Goal: Task Accomplishment & Management: Use online tool/utility

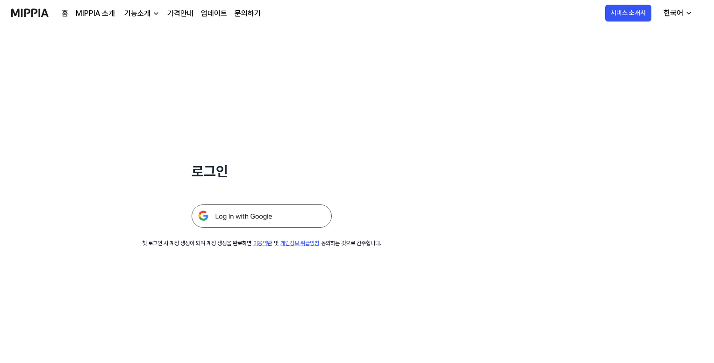
click at [264, 212] on img at bounding box center [262, 215] width 140 height 23
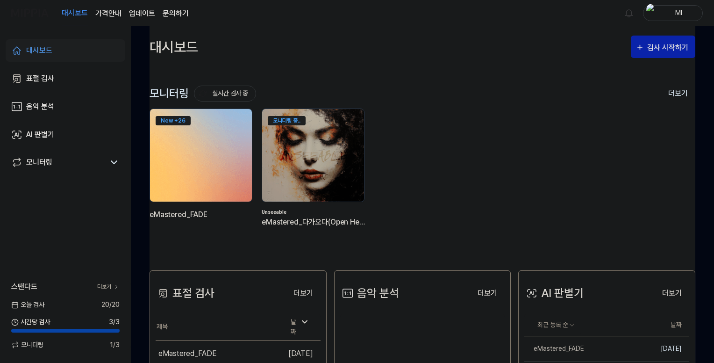
click at [193, 140] on img at bounding box center [201, 155] width 112 height 102
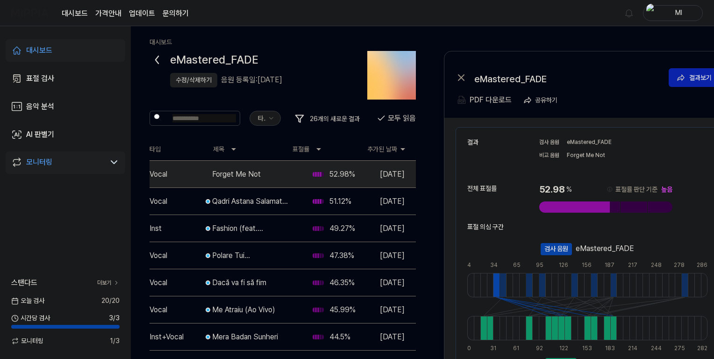
click at [195, 79] on div "수정/삭제하기" at bounding box center [194, 80] width 36 height 10
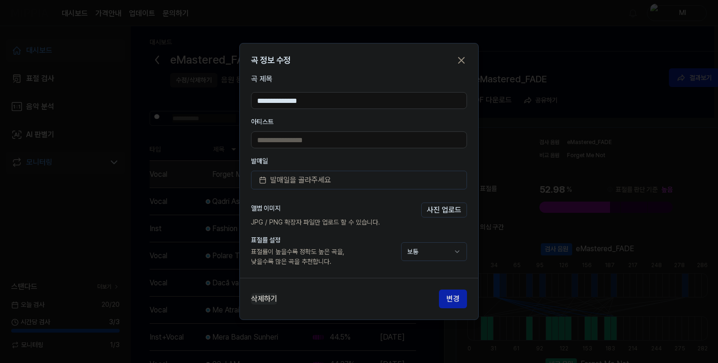
click at [267, 298] on button "삭제하기" at bounding box center [264, 298] width 26 height 11
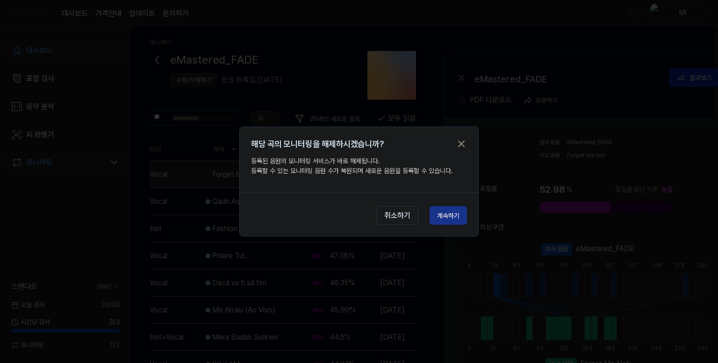
click at [447, 216] on button "계속하기" at bounding box center [448, 215] width 37 height 19
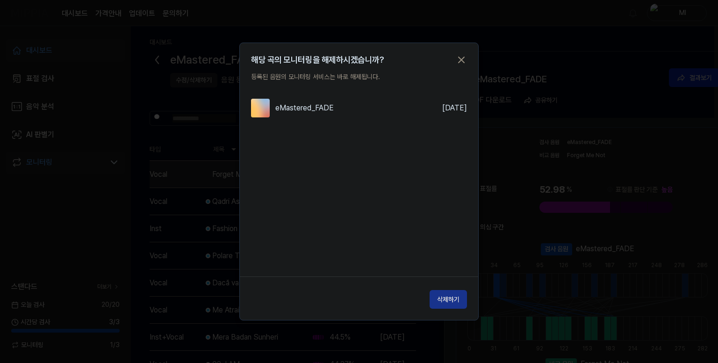
click at [453, 300] on button "삭제하기" at bounding box center [448, 299] width 37 height 19
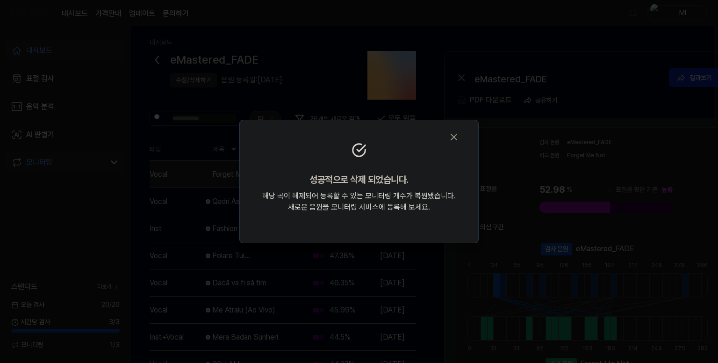
click at [453, 139] on icon "button" at bounding box center [453, 136] width 11 height 11
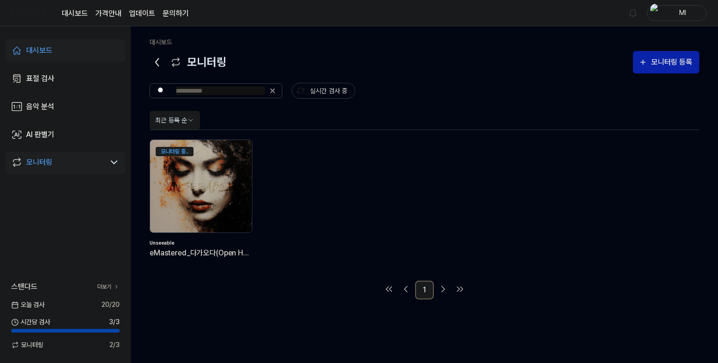
click at [44, 50] on div "대시보드" at bounding box center [39, 50] width 26 height 11
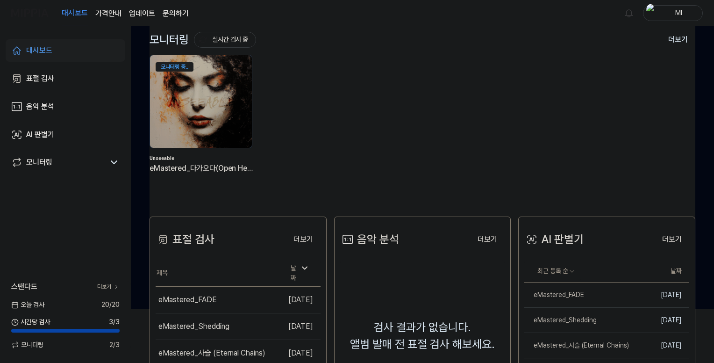
scroll to position [187, 0]
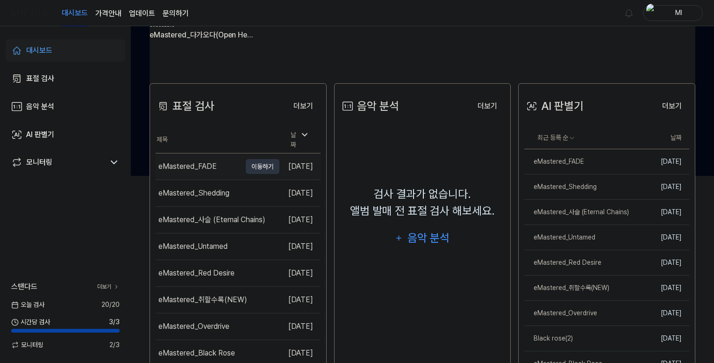
click at [199, 161] on div "eMastered_FADE" at bounding box center [187, 166] width 58 height 11
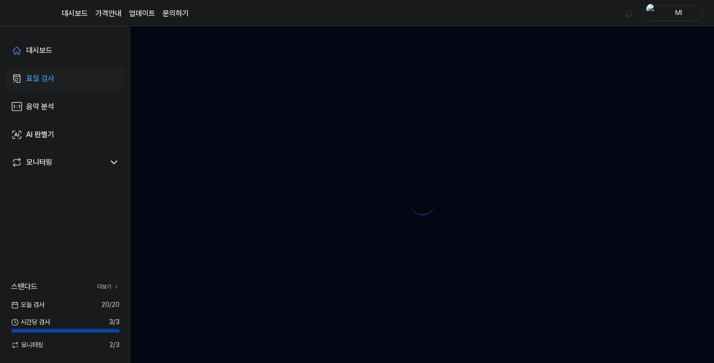
scroll to position [0, 0]
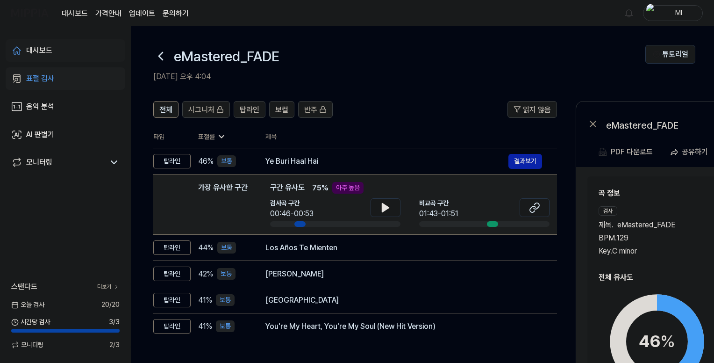
click at [35, 51] on div "대시보드" at bounding box center [39, 50] width 26 height 11
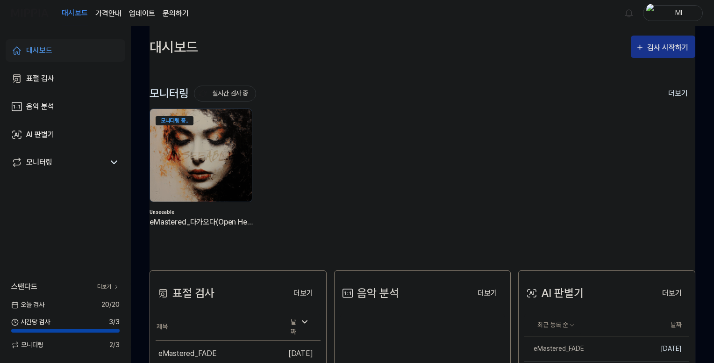
click at [666, 47] on div "검사 시작하기" at bounding box center [669, 48] width 43 height 12
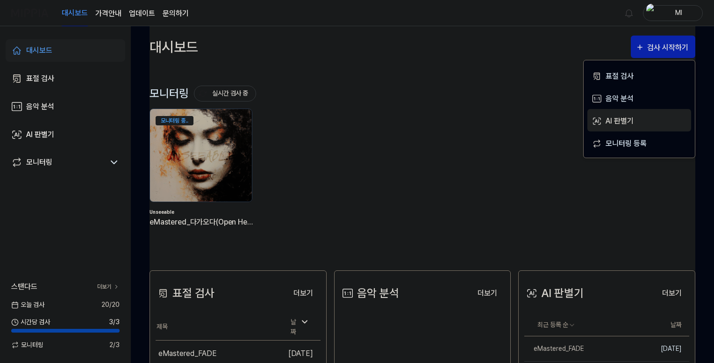
click at [619, 122] on div "AI 판별기" at bounding box center [646, 121] width 81 height 12
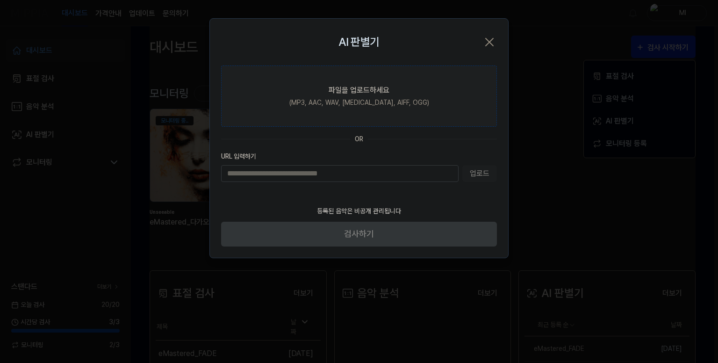
click at [361, 94] on div "파일을 업로드하세요" at bounding box center [359, 90] width 61 height 11
click at [0, 0] on input "파일을 업로드하세요 (MP3, AAC, WAV, [MEDICAL_DATA], AIFF, OGG)" at bounding box center [0, 0] width 0 height 0
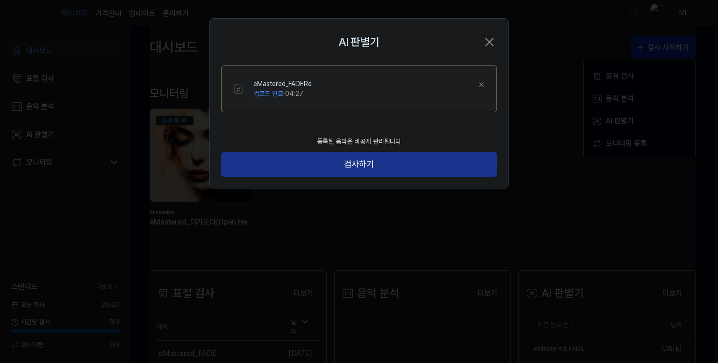
click at [350, 165] on button "검사하기" at bounding box center [359, 164] width 276 height 25
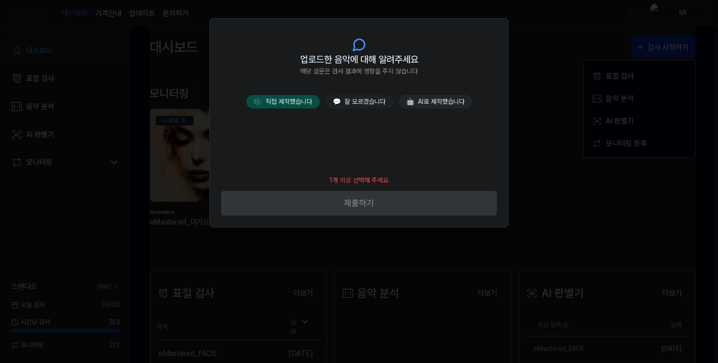
click at [289, 100] on button "🎼 직접 제작했습니다" at bounding box center [282, 102] width 73 height 14
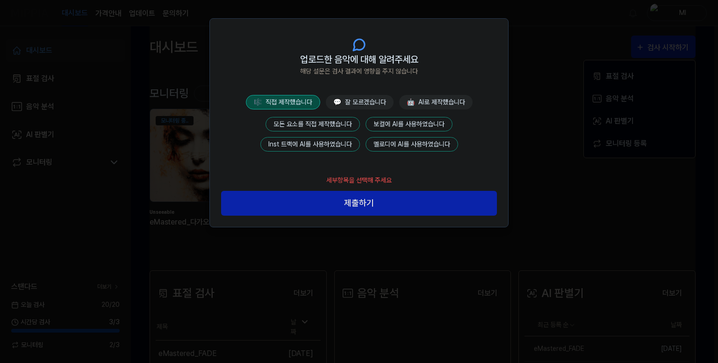
drag, startPoint x: 318, startPoint y: 120, endPoint x: 327, endPoint y: 135, distance: 17.6
click at [318, 120] on button "모든 요소를 직접 제작했습니다" at bounding box center [313, 124] width 94 height 14
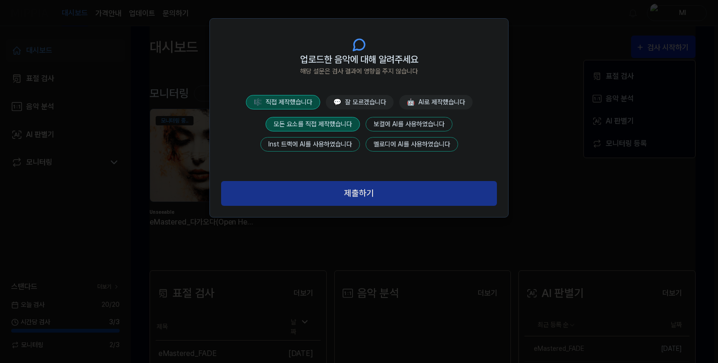
click at [355, 191] on button "제출하기" at bounding box center [359, 193] width 276 height 25
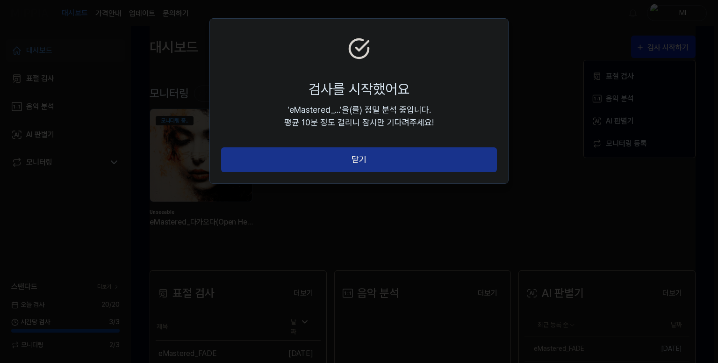
click at [357, 159] on button "닫기" at bounding box center [359, 159] width 276 height 25
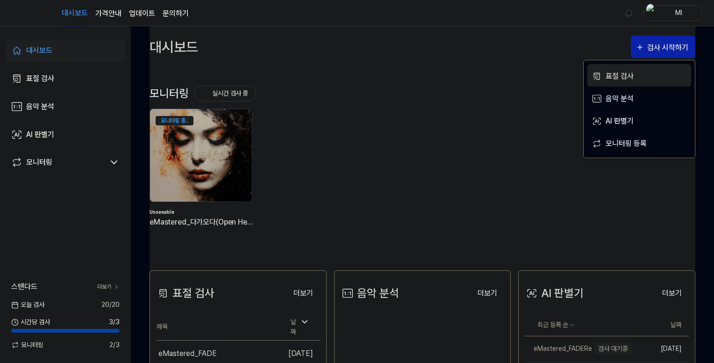
click at [618, 74] on div "표절 검사" at bounding box center [646, 76] width 81 height 12
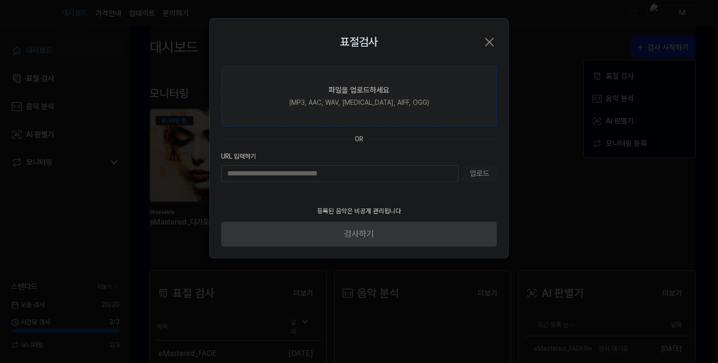
click at [340, 101] on div "(MP3, AAC, WAV, [MEDICAL_DATA], AIFF, OGG)" at bounding box center [359, 103] width 140 height 10
click at [0, 0] on input "파일을 업로드하세요 (MP3, AAC, WAV, [MEDICAL_DATA], AIFF, OGG)" at bounding box center [0, 0] width 0 height 0
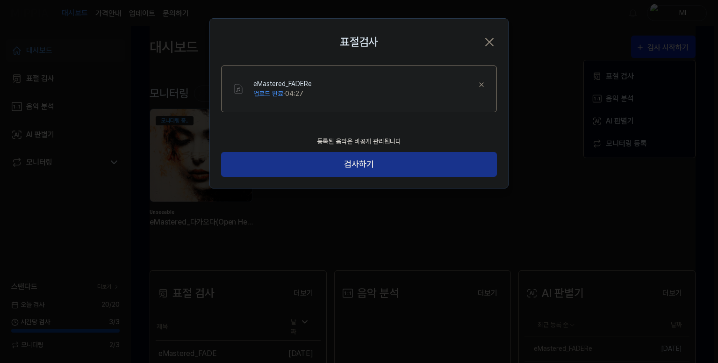
click at [359, 165] on button "검사하기" at bounding box center [359, 164] width 276 height 25
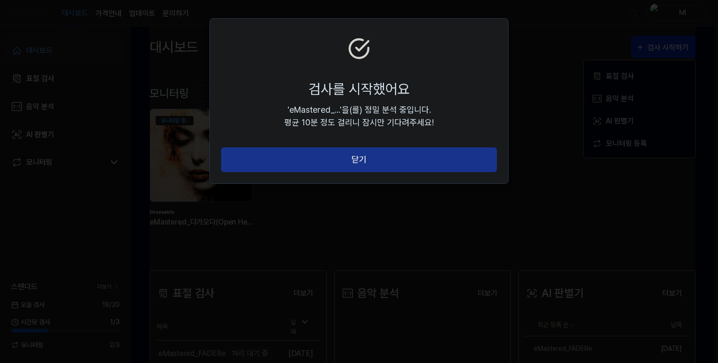
click at [358, 160] on button "닫기" at bounding box center [359, 159] width 276 height 25
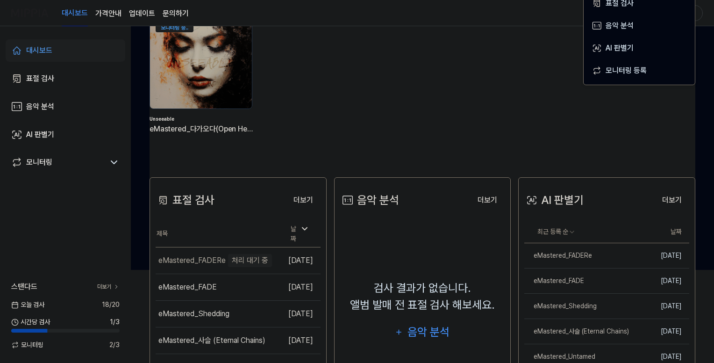
scroll to position [94, 0]
click at [555, 255] on div "eMastered_FADERe" at bounding box center [559, 255] width 68 height 10
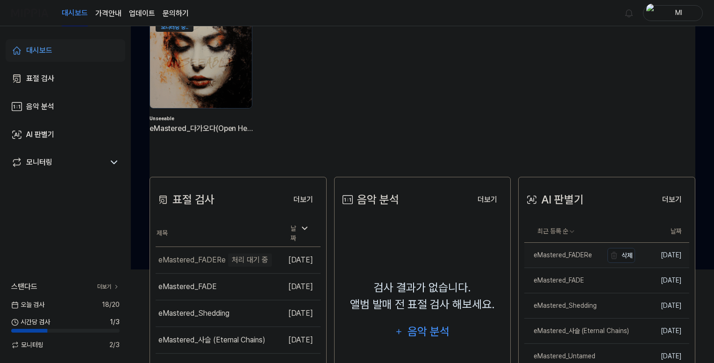
scroll to position [0, 0]
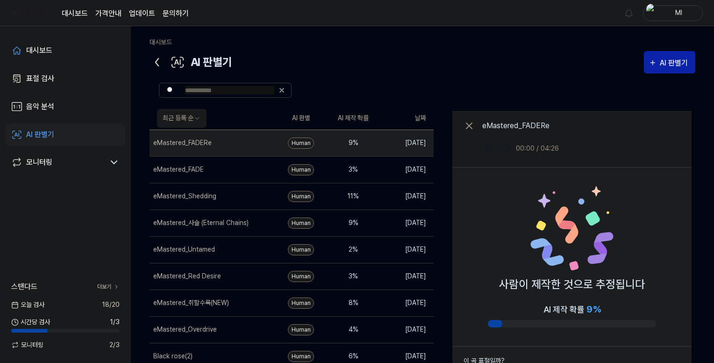
click at [156, 62] on icon at bounding box center [157, 61] width 3 height 7
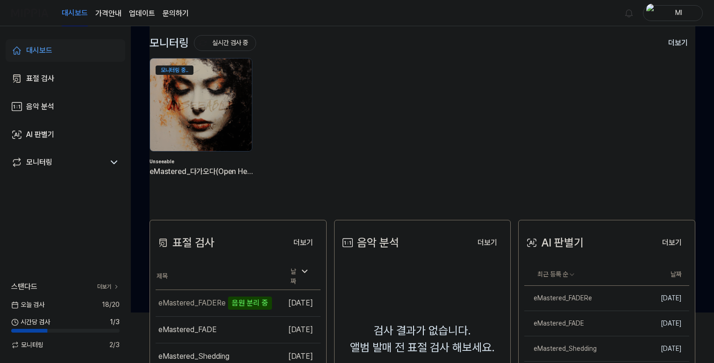
scroll to position [140, 0]
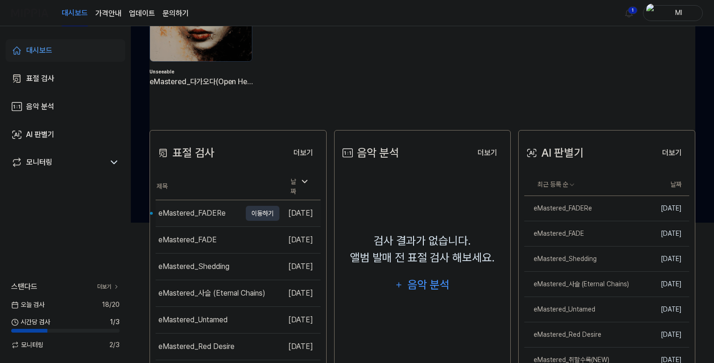
click at [200, 208] on div "eMastered_FADERe" at bounding box center [191, 213] width 67 height 11
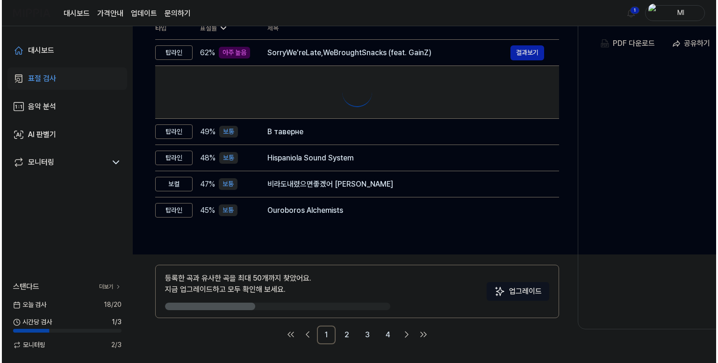
scroll to position [0, 0]
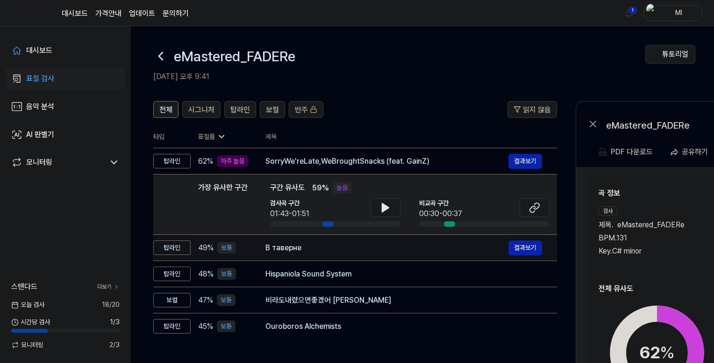
click at [310, 249] on div "В таверне" at bounding box center [387, 247] width 243 height 11
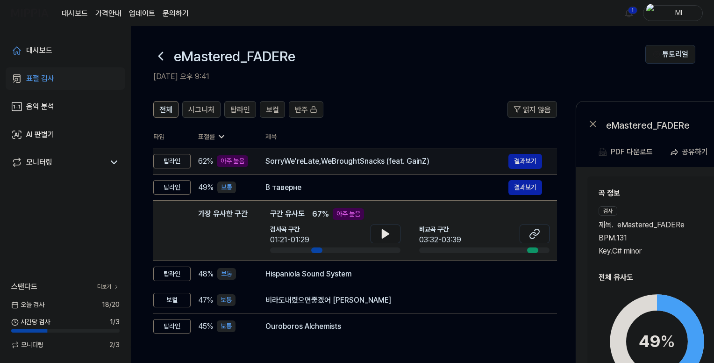
click at [378, 160] on div "SorryWe'reLate,WeBroughtSnacks (feat. GainZ)" at bounding box center [387, 161] width 243 height 11
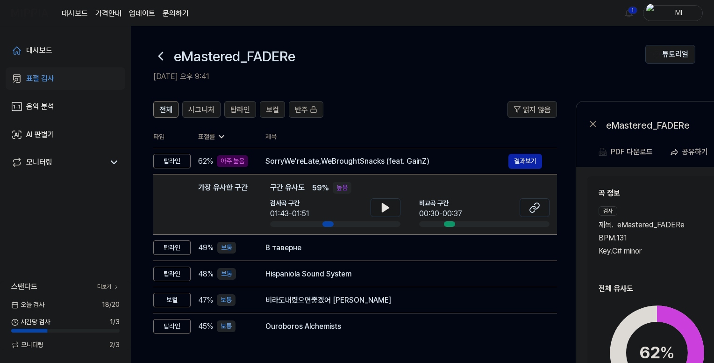
click at [661, 178] on div "곡 정보 검사 제목 . eMastered_FADERe BPM. 131 Key. C# minor 비교 제목 . SorryWe'reLate,WeB…" at bounding box center [725, 315] width 274 height 278
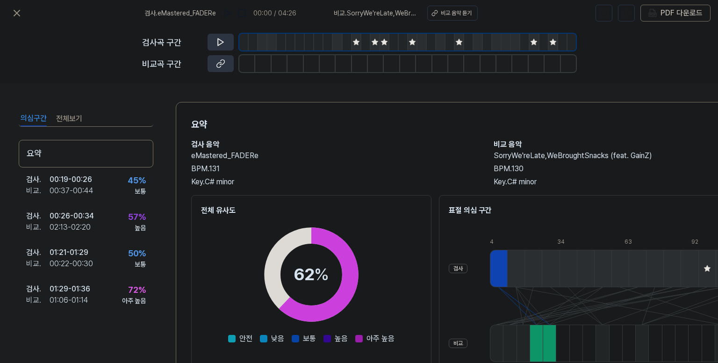
click at [663, 221] on div "표절 의심 구간 검사 비교 4 12 19 26 34 41 48 56 63 70 78 85 92 100 107 114 122 7 15 22 30…" at bounding box center [608, 329] width 339 height 268
drag, startPoint x: 663, startPoint y: 221, endPoint x: 552, endPoint y: 220, distance: 110.3
click at [554, 219] on div "표절 의심 구간 검사 비교 4 12 19 26 34 41 48 56 63 70 78 85 92 100 107 114 122 7 15 22 30…" at bounding box center [608, 329] width 339 height 268
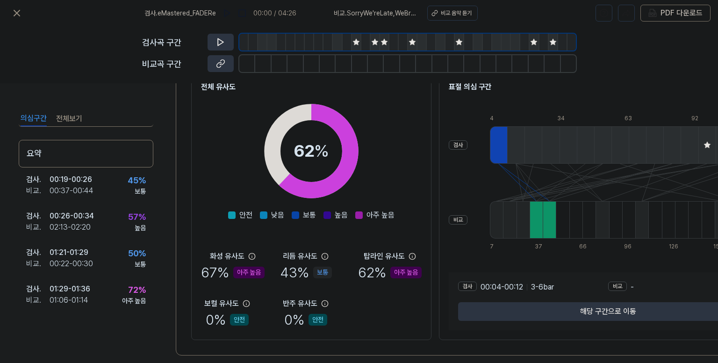
scroll to position [138, 0]
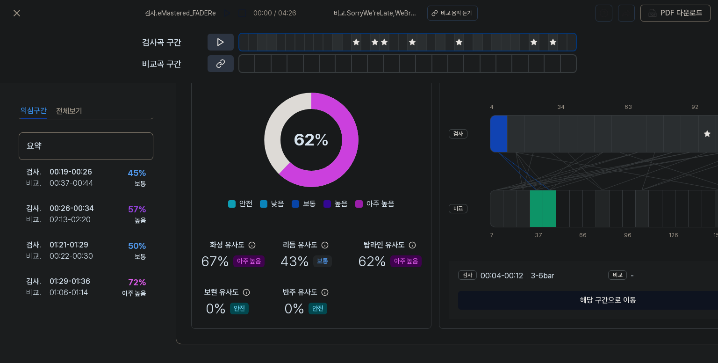
click at [610, 294] on button "해당 구간으로 이동" at bounding box center [608, 300] width 300 height 19
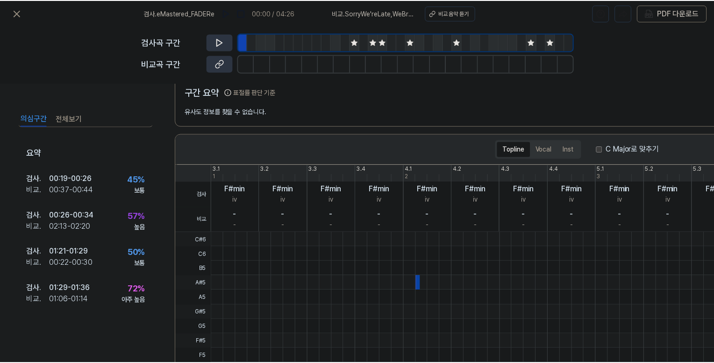
scroll to position [0, 0]
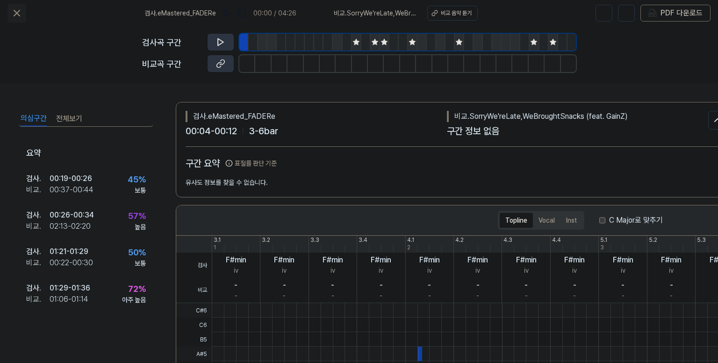
click at [15, 13] on icon at bounding box center [16, 12] width 11 height 11
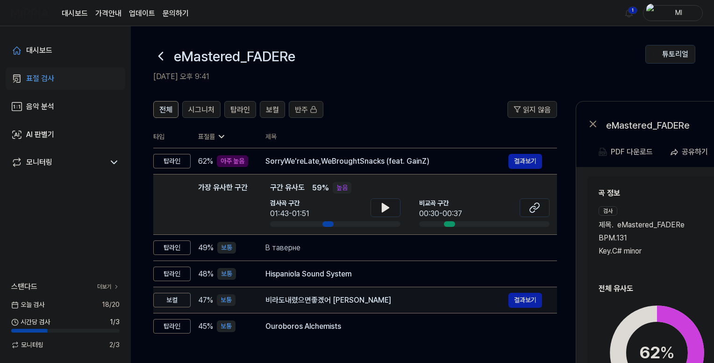
click at [364, 300] on div "비라도내렸으면좋겠어 [PERSON_NAME]" at bounding box center [387, 300] width 243 height 11
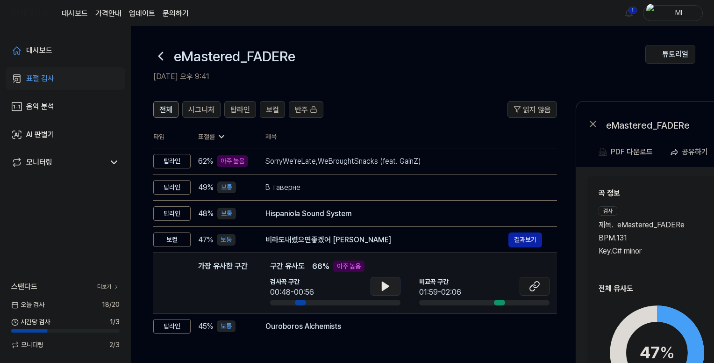
click at [383, 286] on icon at bounding box center [385, 286] width 7 height 8
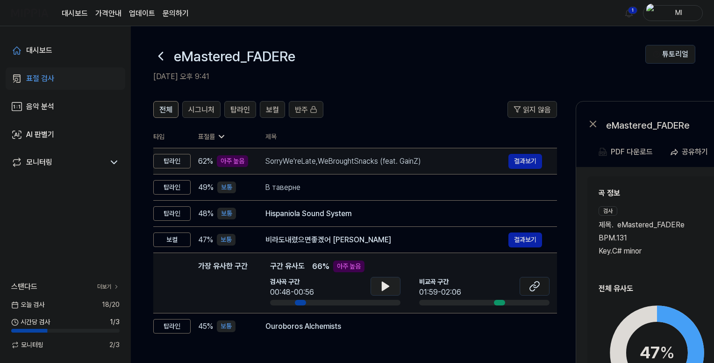
click at [333, 162] on div "SorryWe'reLate,WeBroughtSnacks (feat. GainZ)" at bounding box center [387, 161] width 243 height 11
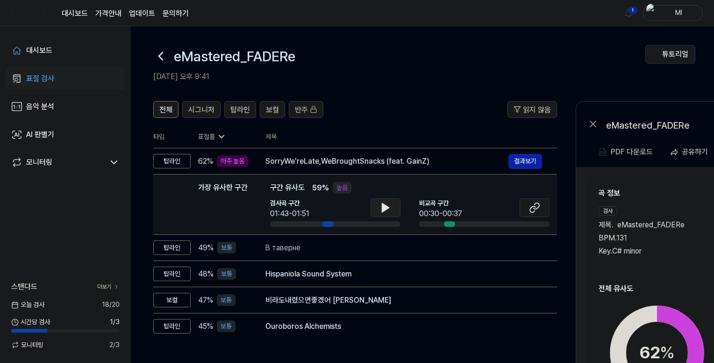
click at [380, 211] on icon at bounding box center [385, 207] width 11 height 11
click at [531, 205] on icon at bounding box center [534, 207] width 11 height 11
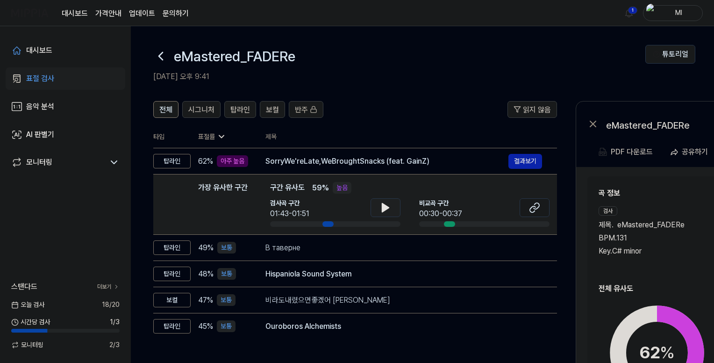
click at [385, 210] on icon at bounding box center [385, 207] width 7 height 8
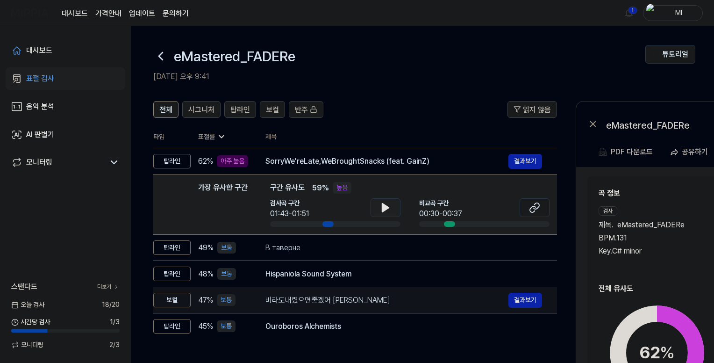
click at [317, 302] on div "비라도내렸으면좋겠어 [PERSON_NAME]" at bounding box center [387, 300] width 243 height 11
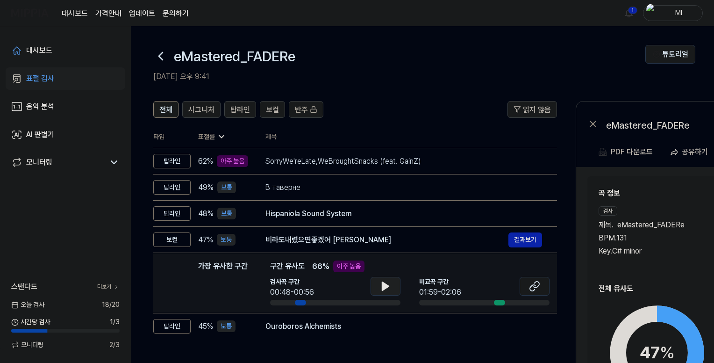
click at [383, 285] on icon at bounding box center [385, 286] width 7 height 8
click at [384, 285] on icon at bounding box center [384, 285] width 2 height 7
click at [537, 287] on icon at bounding box center [537, 284] width 6 height 6
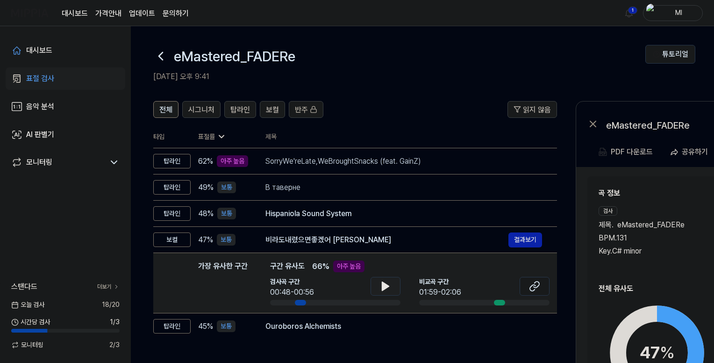
click at [385, 285] on icon at bounding box center [385, 286] width 7 height 8
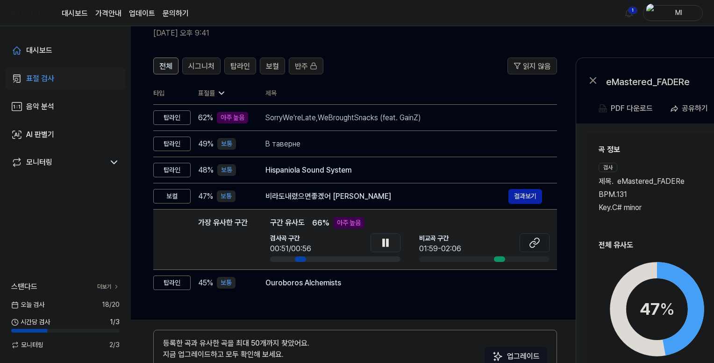
scroll to position [94, 0]
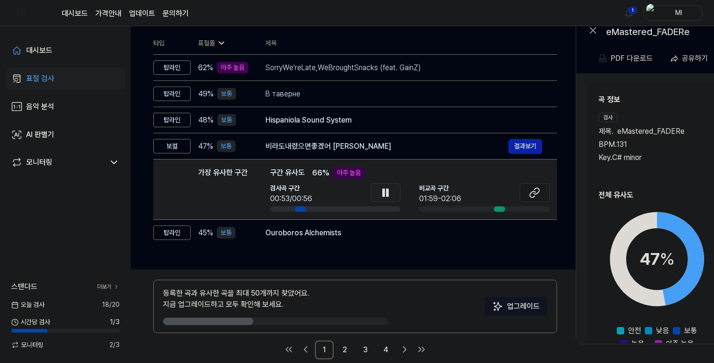
click at [380, 187] on icon at bounding box center [385, 192] width 11 height 11
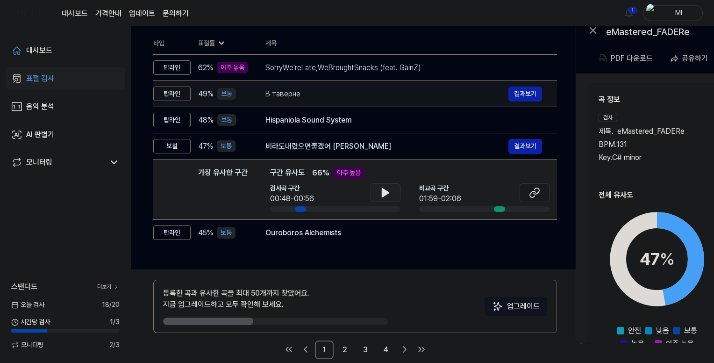
click at [290, 94] on div "В таверне" at bounding box center [387, 93] width 243 height 11
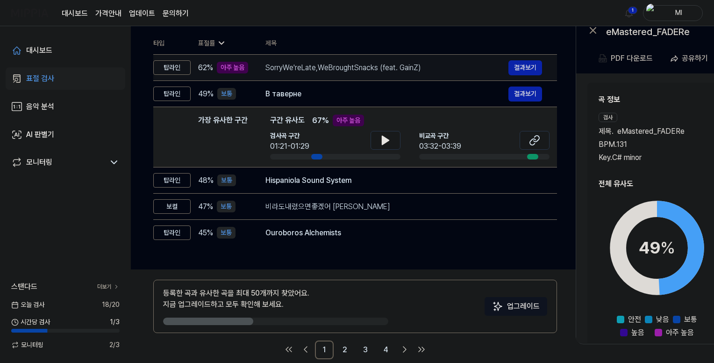
click at [322, 65] on div "SorryWe'reLate,WeBroughtSnacks (feat. GainZ)" at bounding box center [387, 67] width 243 height 11
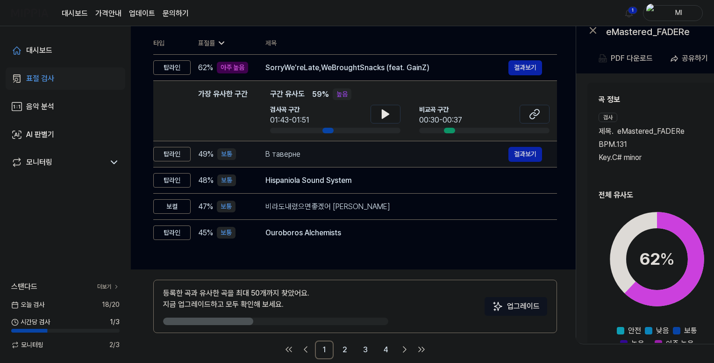
click at [325, 147] on div "В таверне 결과보기" at bounding box center [404, 154] width 277 height 15
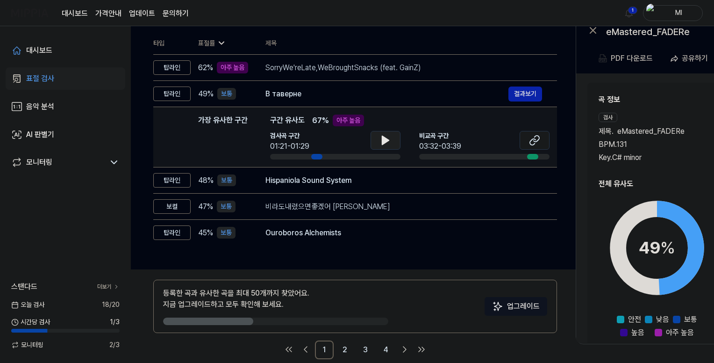
click at [387, 139] on icon at bounding box center [385, 140] width 7 height 8
click at [381, 139] on icon at bounding box center [385, 140] width 11 height 11
click at [535, 139] on icon at bounding box center [533, 142] width 6 height 6
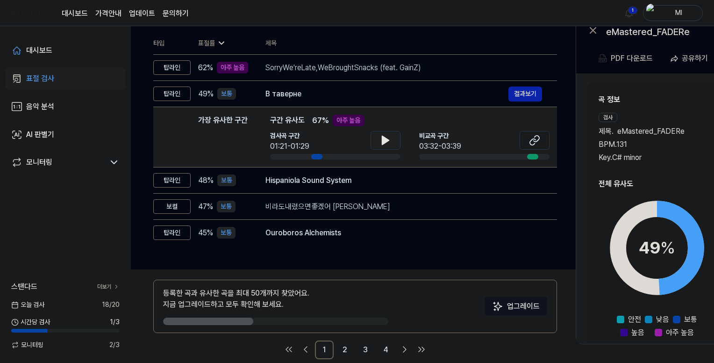
click at [381, 141] on icon at bounding box center [385, 140] width 11 height 11
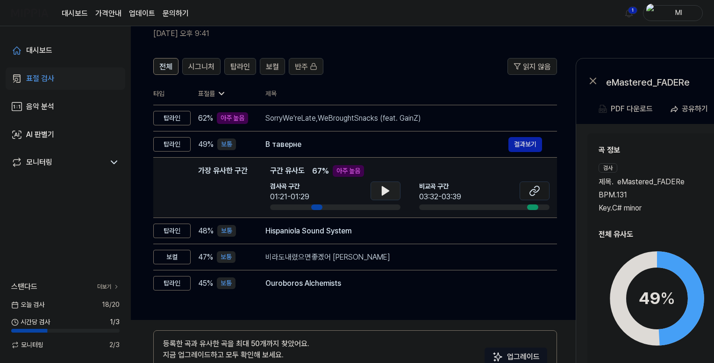
scroll to position [0, 0]
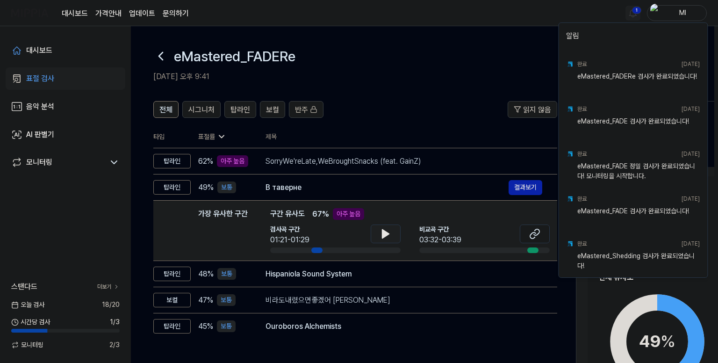
click at [631, 12] on html "대시보드 가격안내 업데이트 문의하기 1 Ml 대시보드 표절 검사 음악 분석 AI 판별기 모니터링 스탠다드 더보기 [DATE] 검사 18 / 2…" at bounding box center [359, 181] width 718 height 363
click at [519, 19] on html "대시보드 가격안내 업데이트 문의하기 Ml 대시보드 표절 검사 음악 분석 AI 판별기 모니터링 스탠다드 더보기 [DATE] 검사 18 / 20 …" at bounding box center [359, 181] width 718 height 363
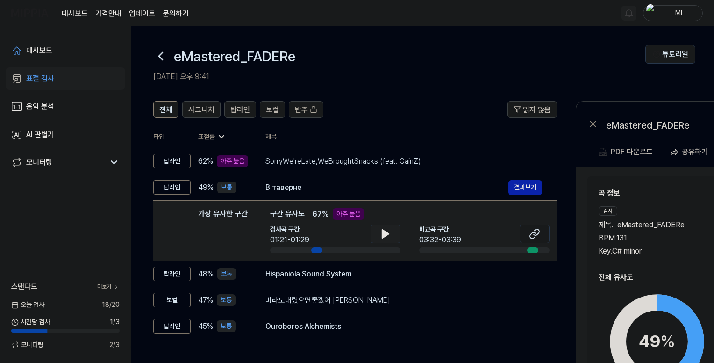
click at [33, 14] on img at bounding box center [29, 13] width 37 height 26
